Goal: Obtain resource: Download file/media

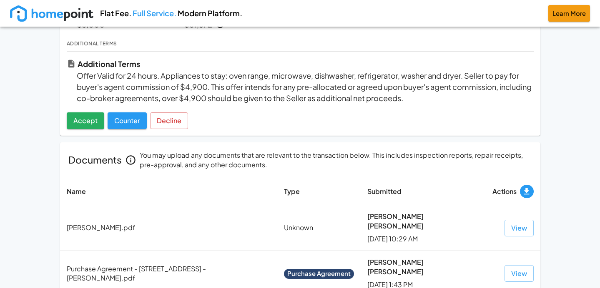
scroll to position [305, 0]
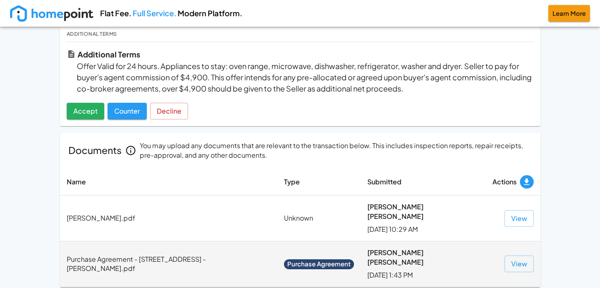
click at [323, 260] on span "Purchase Agreement" at bounding box center [319, 264] width 70 height 9
click at [333, 260] on span "Purchase Agreement" at bounding box center [319, 264] width 70 height 9
click at [319, 260] on span "Purchase Agreement" at bounding box center [319, 264] width 70 height 9
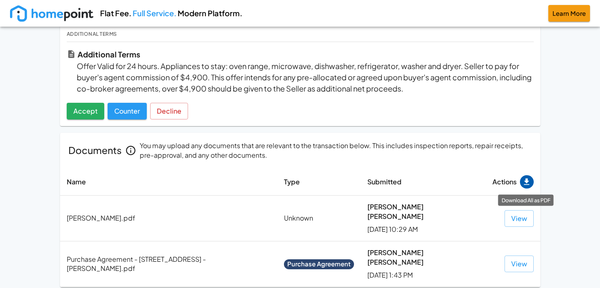
click at [525, 181] on icon "Download All as PDF" at bounding box center [525, 181] width 5 height 7
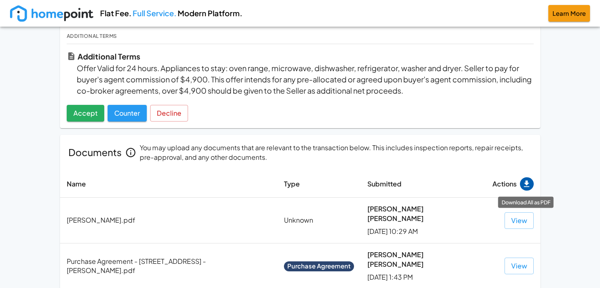
click at [551, 120] on div "Flat Fee. Full Service. Modern Platform. Learn More [STREET_ADDRESS] Price: $59…" at bounding box center [300, 3] width 600 height 612
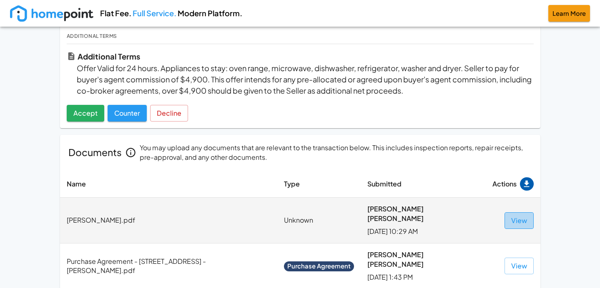
click at [518, 220] on button "View" at bounding box center [518, 221] width 29 height 17
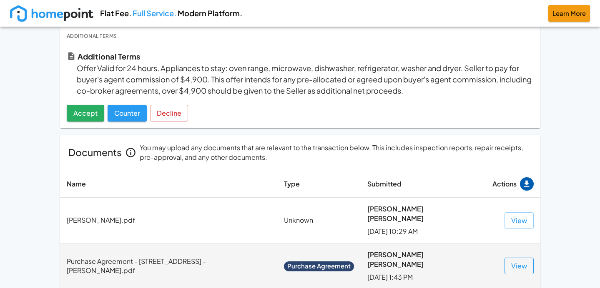
click at [513, 258] on button "View" at bounding box center [518, 266] width 29 height 17
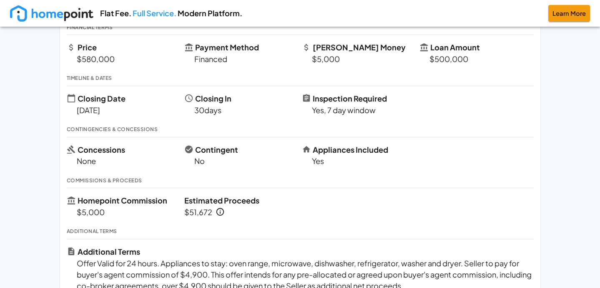
scroll to position [106, 0]
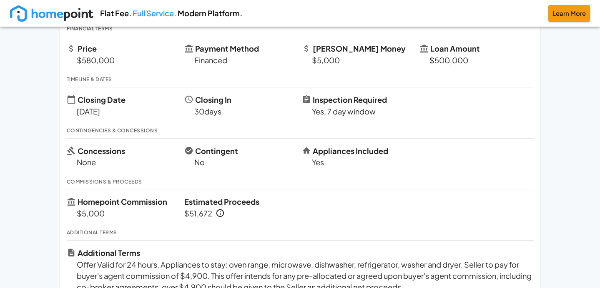
click at [551, 93] on div "Flat Fee. Full Service. Modern Platform. Learn More [STREET_ADDRESS] Price: $59…" at bounding box center [300, 200] width 600 height 612
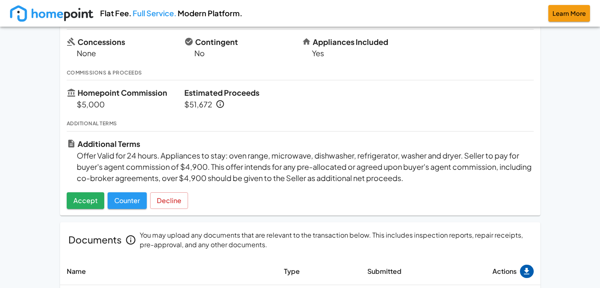
scroll to position [305, 0]
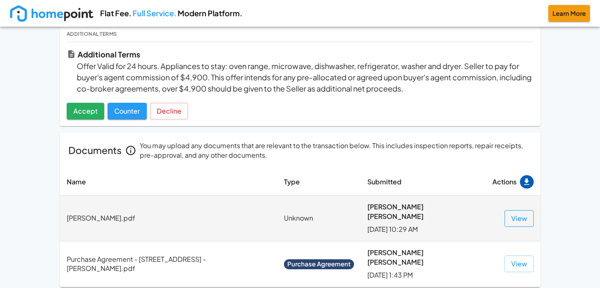
click at [515, 210] on button "View" at bounding box center [518, 218] width 29 height 17
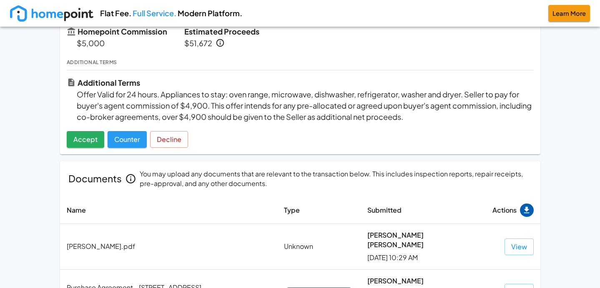
scroll to position [270, 0]
